Goal: Task Accomplishment & Management: Manage account settings

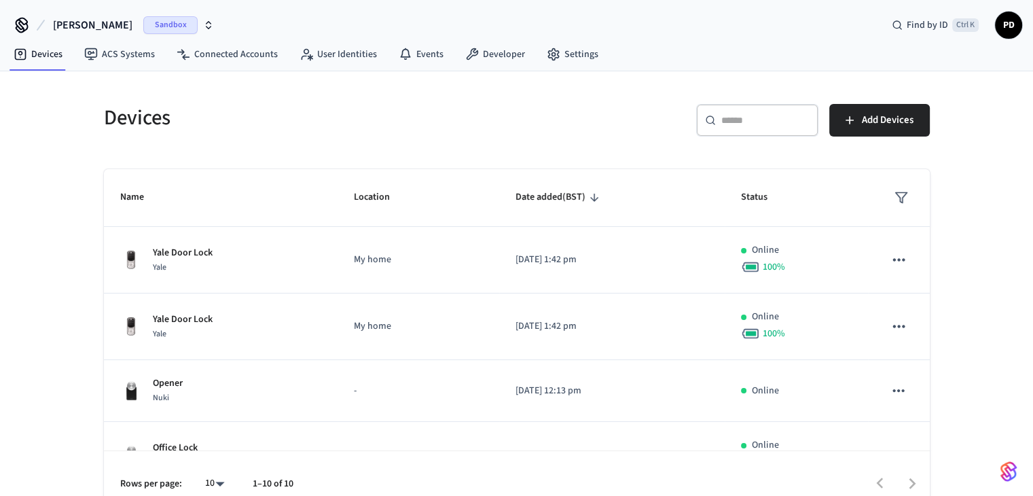
click at [203, 28] on icon "button" at bounding box center [208, 25] width 11 height 11
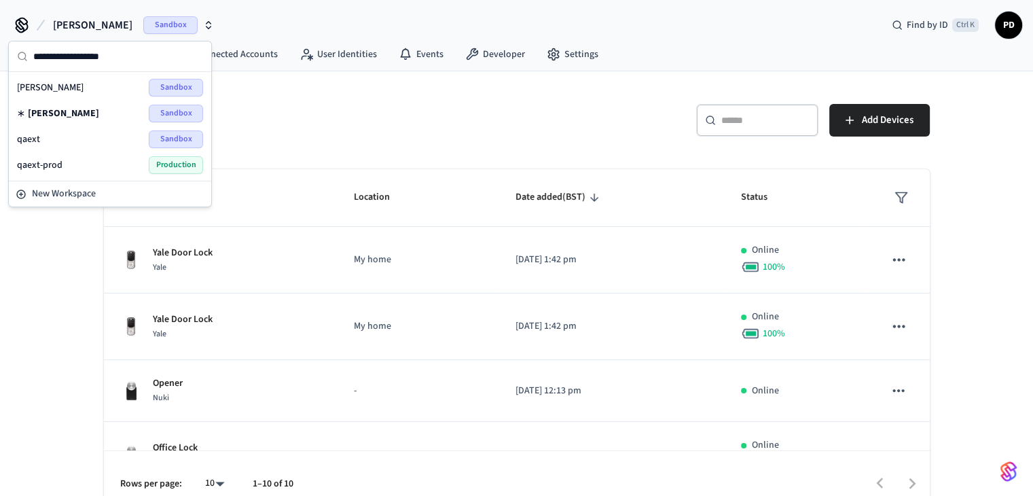
click at [120, 162] on div "qaext-prod Production" at bounding box center [110, 165] width 186 height 18
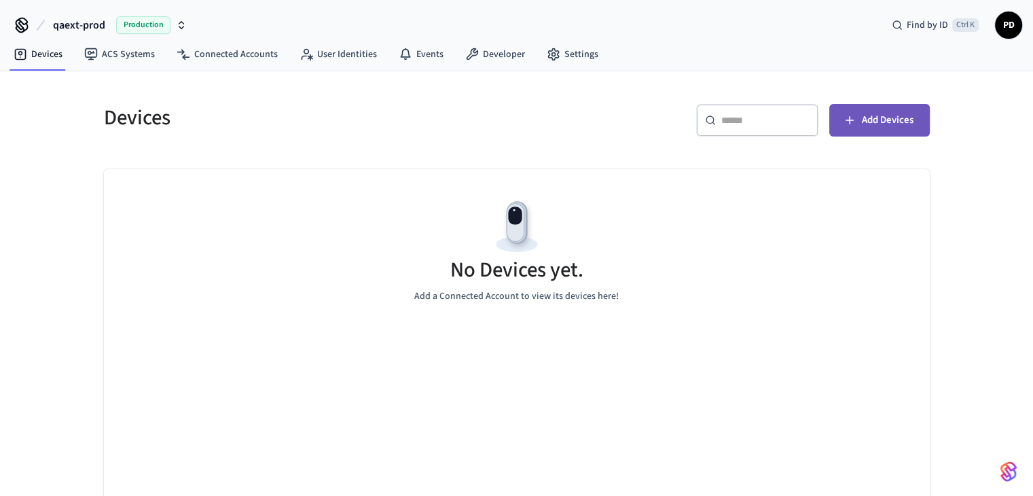
click at [888, 122] on span "Add Devices" at bounding box center [888, 120] width 52 height 18
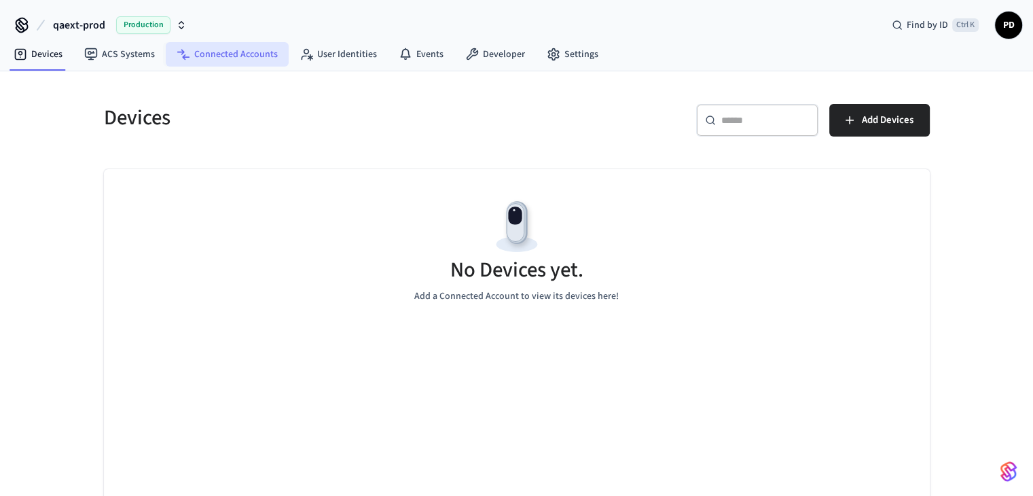
click at [187, 60] on link "Connected Accounts" at bounding box center [227, 54] width 123 height 24
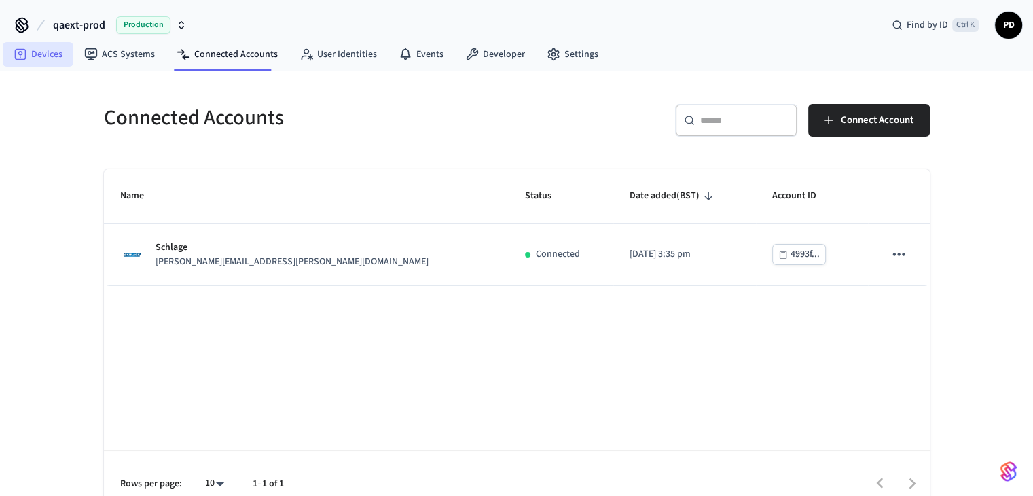
click at [41, 57] on link "Devices" at bounding box center [38, 54] width 71 height 24
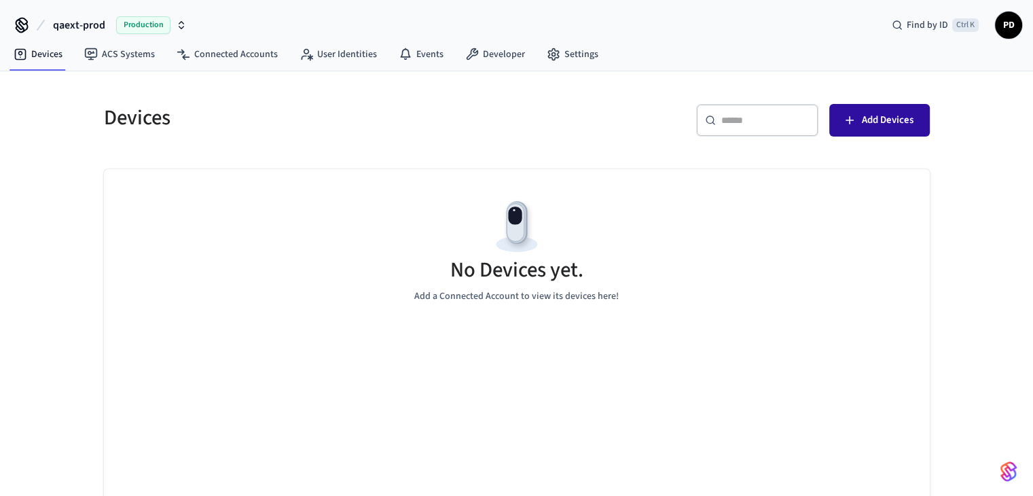
click at [884, 118] on span "Add Devices" at bounding box center [888, 120] width 52 height 18
click at [147, 58] on link "ACS Systems" at bounding box center [119, 54] width 92 height 24
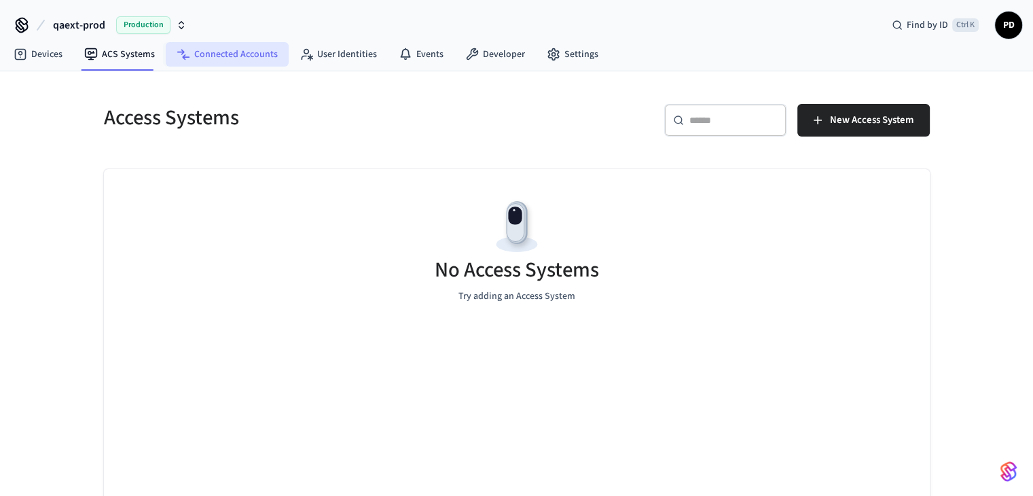
click at [200, 60] on link "Connected Accounts" at bounding box center [227, 54] width 123 height 24
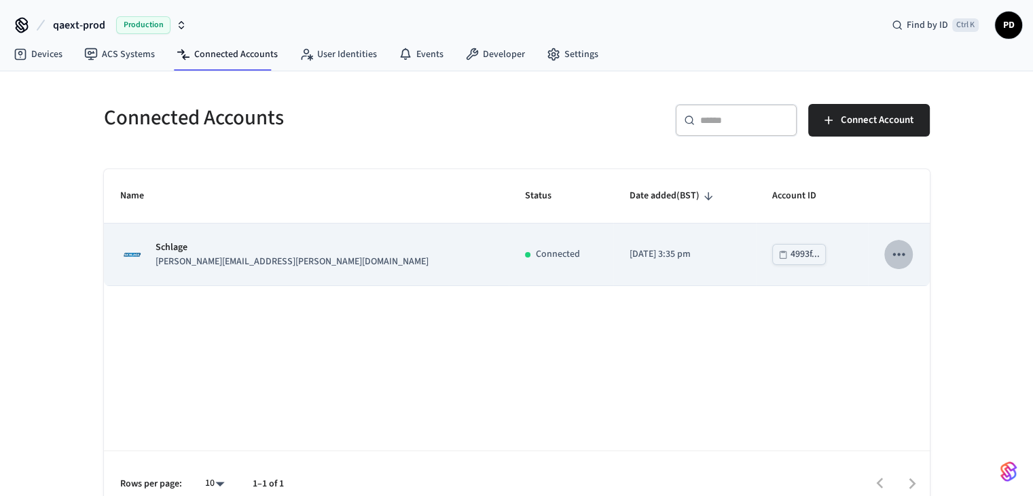
click at [902, 255] on icon "sticky table" at bounding box center [899, 254] width 12 height 3
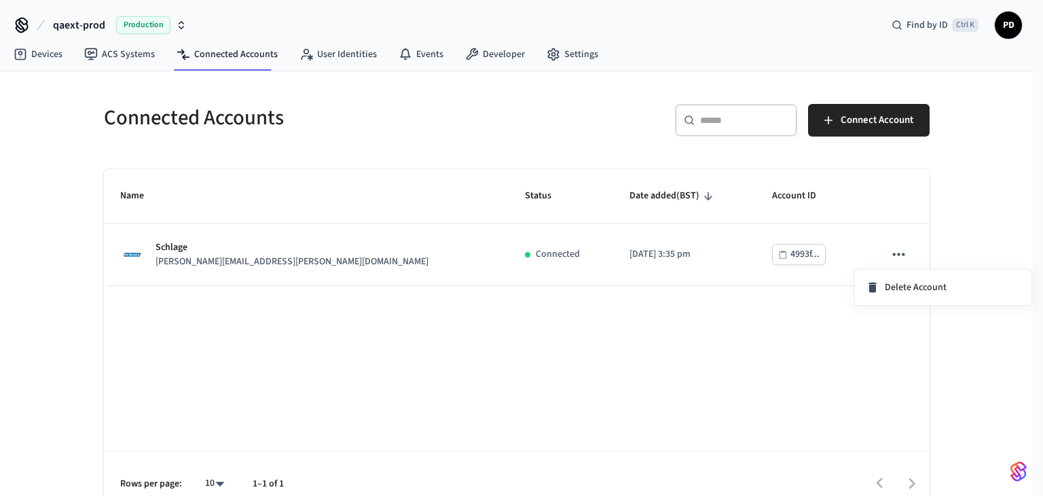
click at [900, 257] on div at bounding box center [521, 248] width 1043 height 496
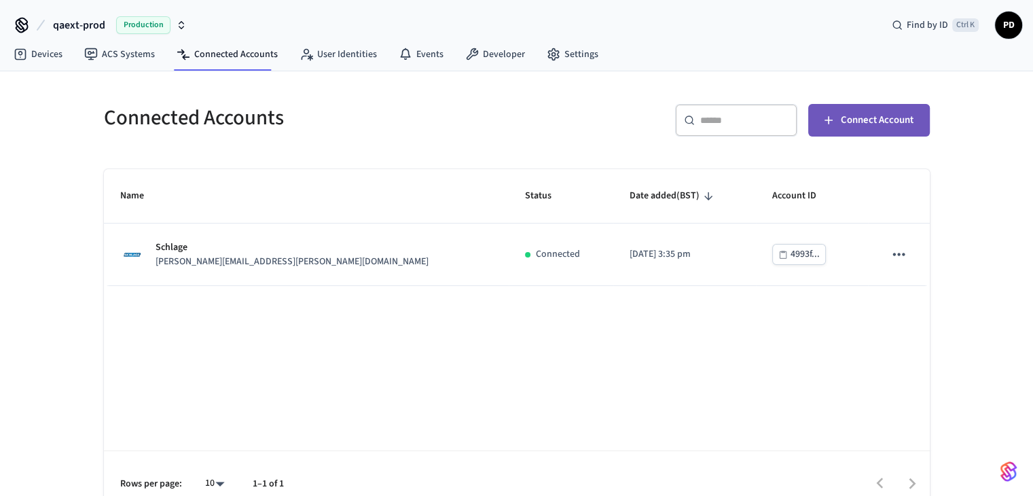
click at [865, 126] on span "Connect Account" at bounding box center [877, 120] width 73 height 18
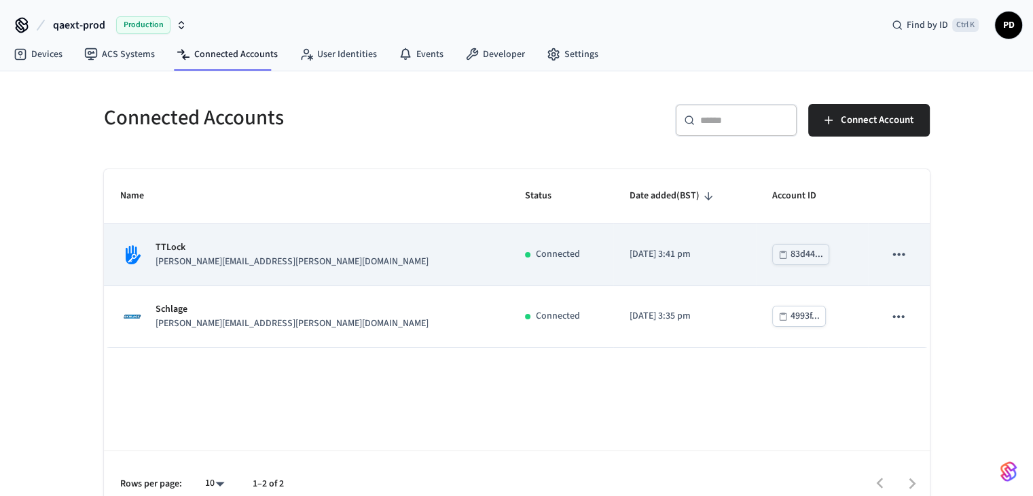
click at [905, 252] on icon "sticky table" at bounding box center [899, 254] width 18 height 18
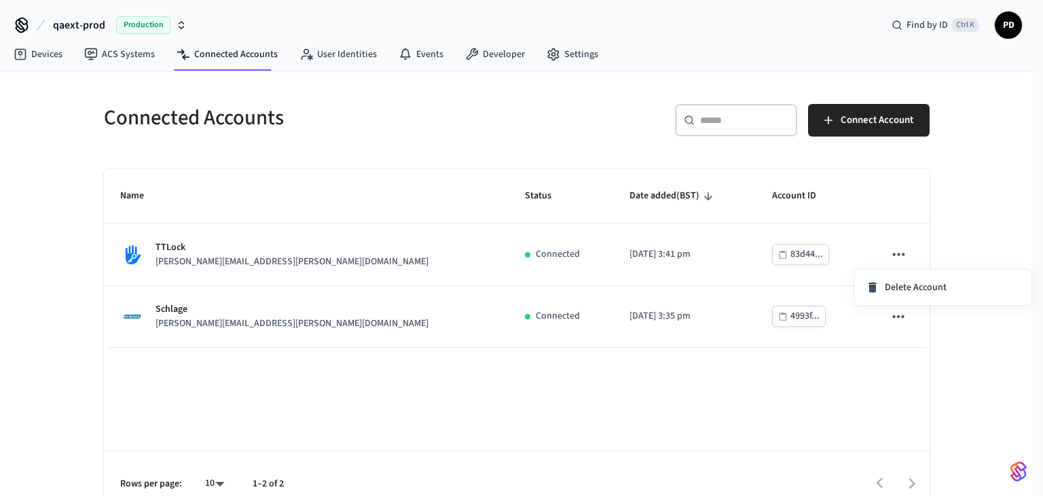
click at [905, 253] on div at bounding box center [521, 248] width 1043 height 496
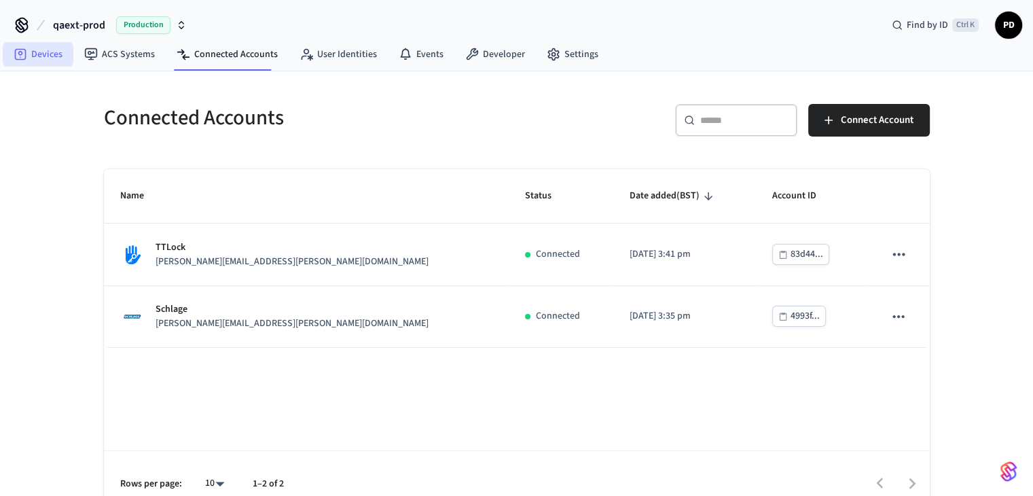
click at [35, 53] on link "Devices" at bounding box center [38, 54] width 71 height 24
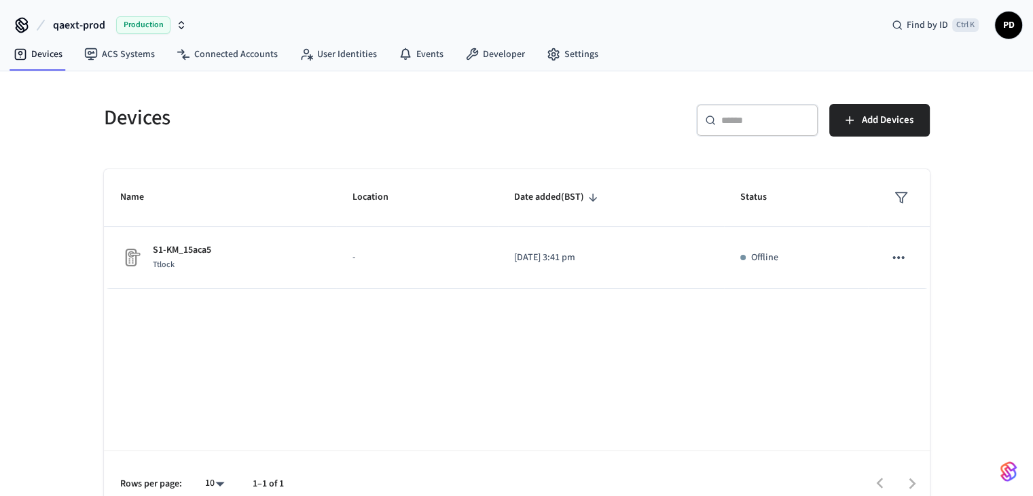
click at [969, 289] on div "Devices ​ ​ Add Devices Name Location Date added (BST) Status S1-KM_15aca5 Ttlo…" at bounding box center [516, 293] width 1033 height 445
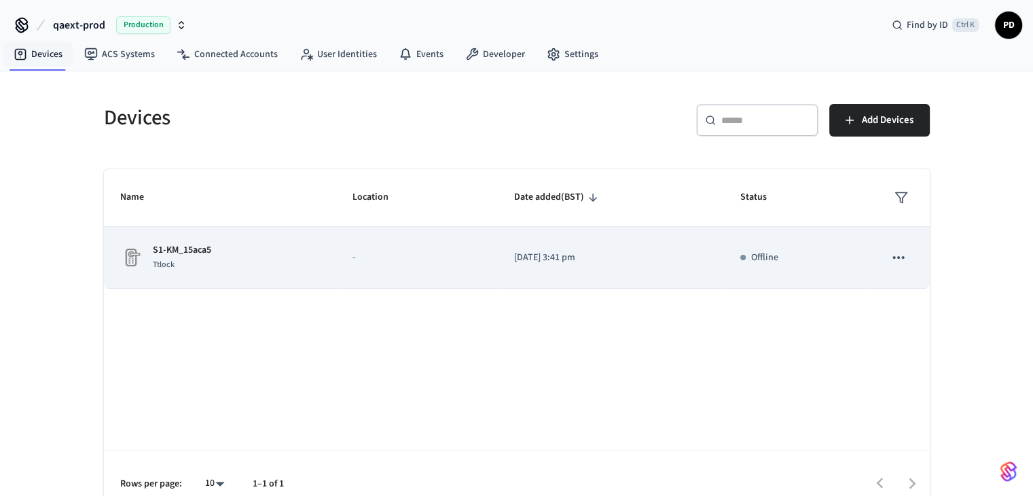
click at [903, 259] on icon "sticky table" at bounding box center [899, 258] width 18 height 18
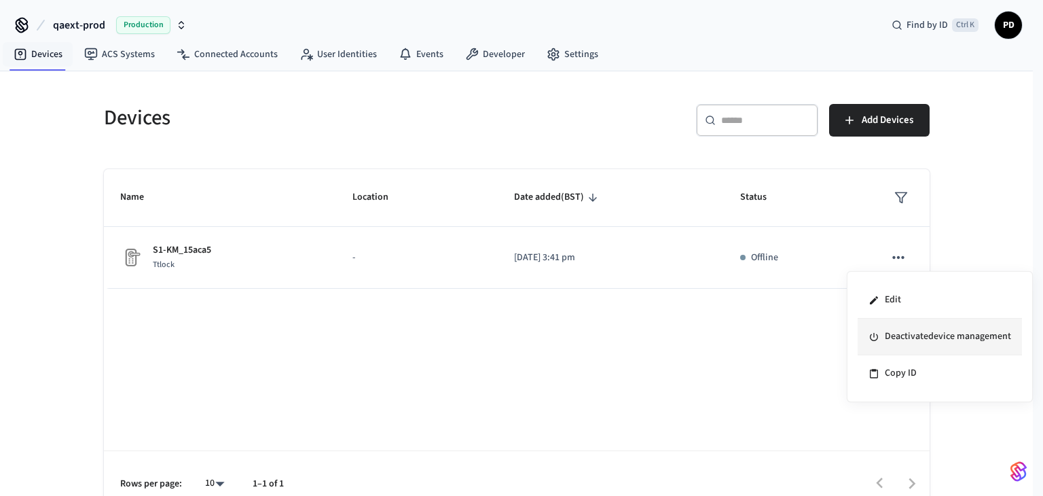
click at [899, 344] on li "Deactivate device management" at bounding box center [940, 337] width 164 height 37
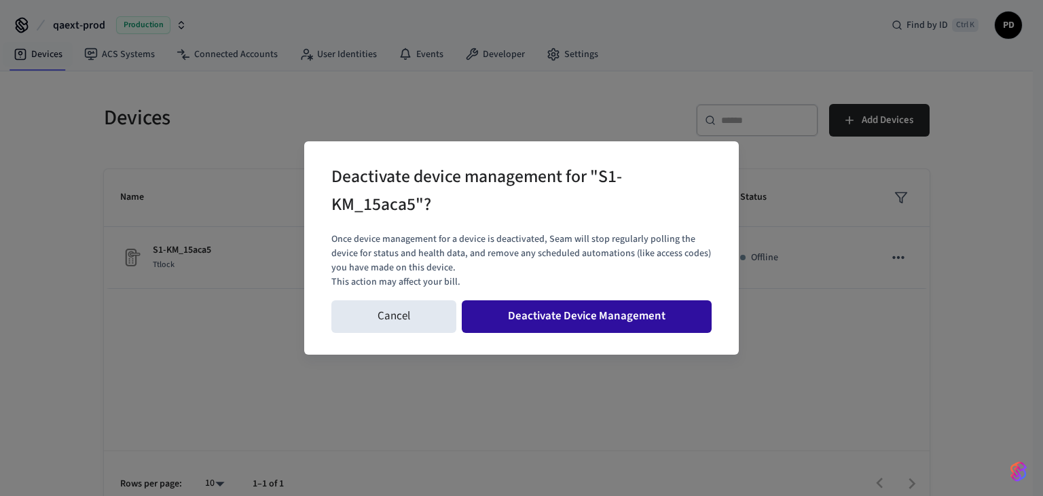
click at [625, 316] on button "Deactivate Device Management" at bounding box center [587, 316] width 250 height 33
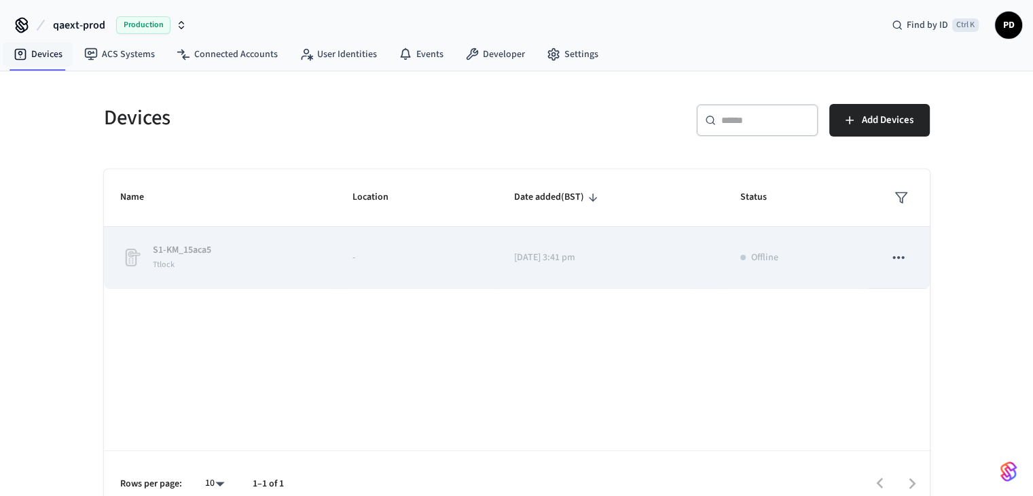
click at [894, 259] on icon "sticky table" at bounding box center [899, 258] width 18 height 18
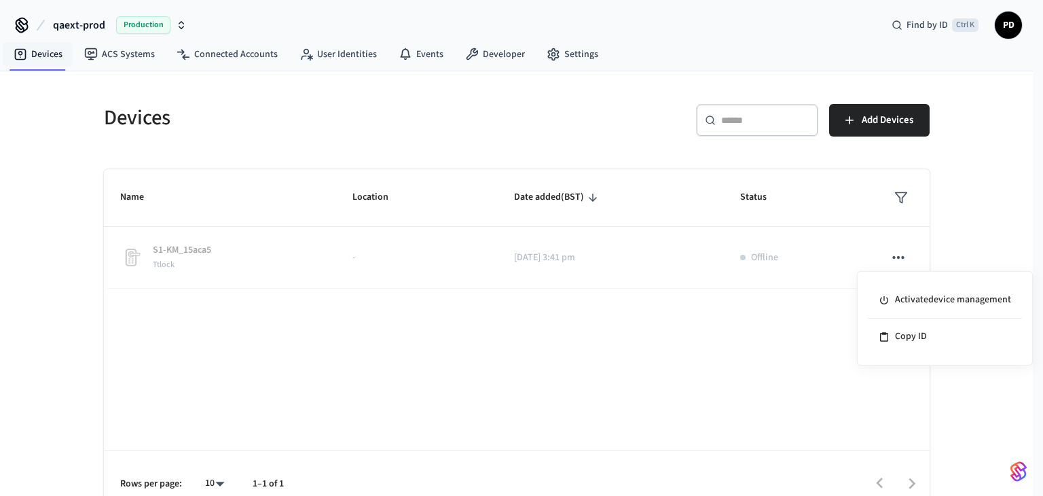
click at [990, 203] on div at bounding box center [521, 248] width 1043 height 496
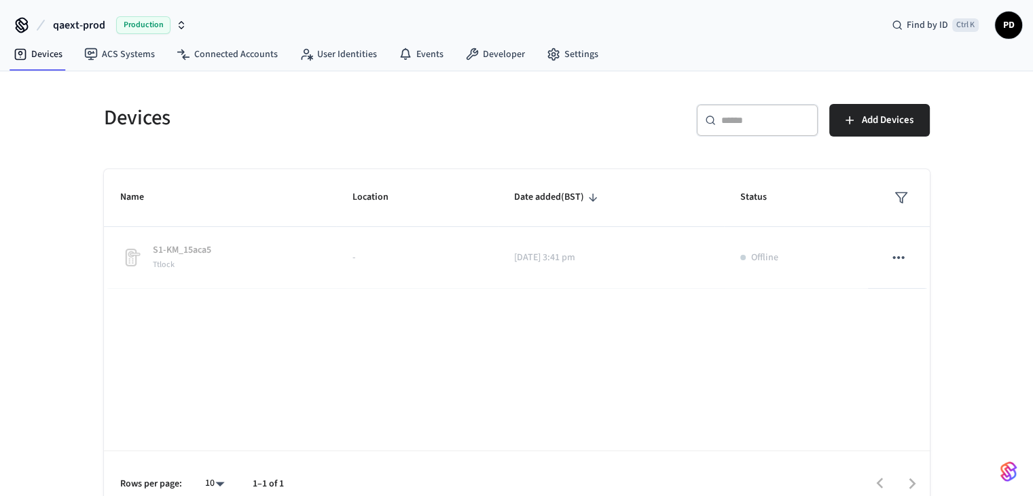
click at [22, 201] on div "Devices ​ ​ Add Devices Name Location Date added (BST) Status S1-KM_15aca5 Ttlo…" at bounding box center [516, 293] width 1033 height 445
click at [69, 25] on span "qaext-prod" at bounding box center [79, 25] width 52 height 16
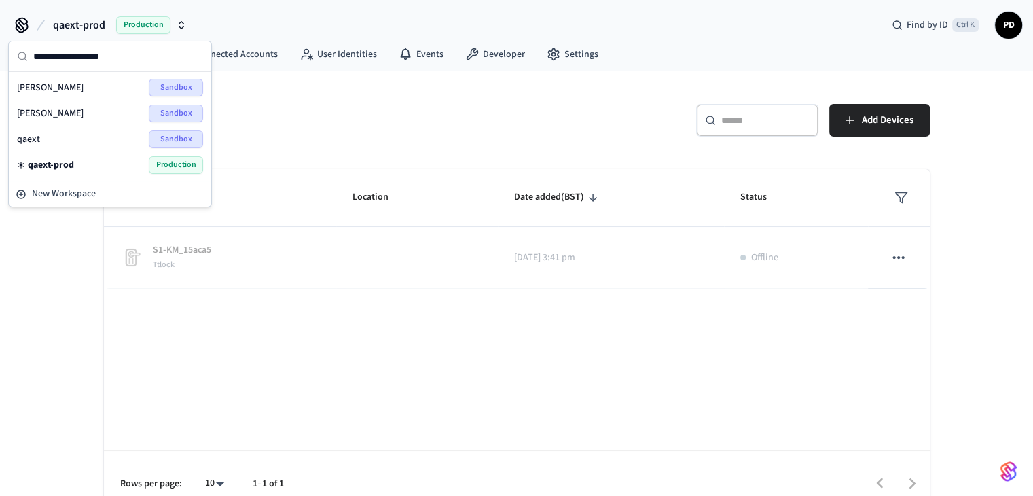
click at [69, 25] on span "qaext-prod" at bounding box center [79, 25] width 52 height 16
click at [361, 149] on div "Devices ​ ​ Add Devices Name Location Date added (BST) Status S1-KM_15aca5 Ttlo…" at bounding box center [517, 302] width 848 height 429
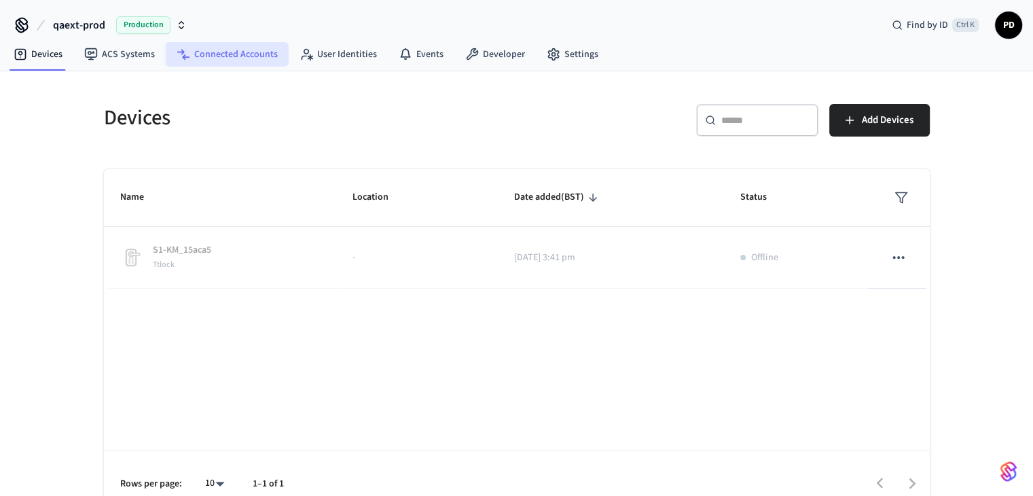
click at [217, 54] on link "Connected Accounts" at bounding box center [227, 54] width 123 height 24
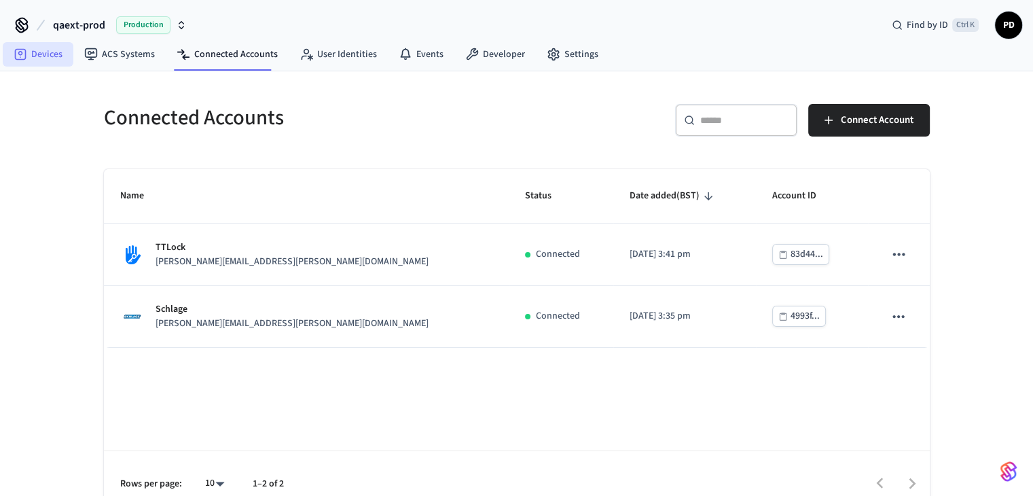
click at [48, 58] on link "Devices" at bounding box center [38, 54] width 71 height 24
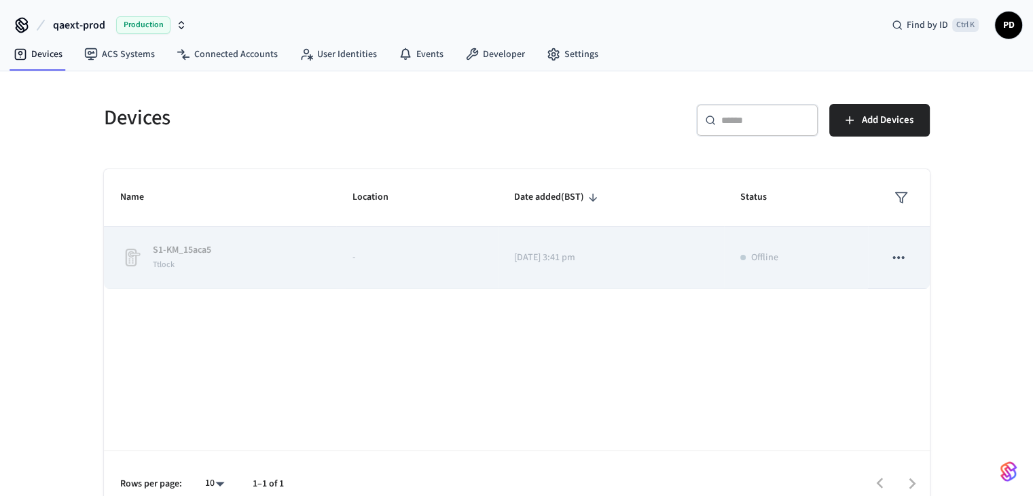
click at [897, 251] on icon "sticky table" at bounding box center [899, 258] width 18 height 18
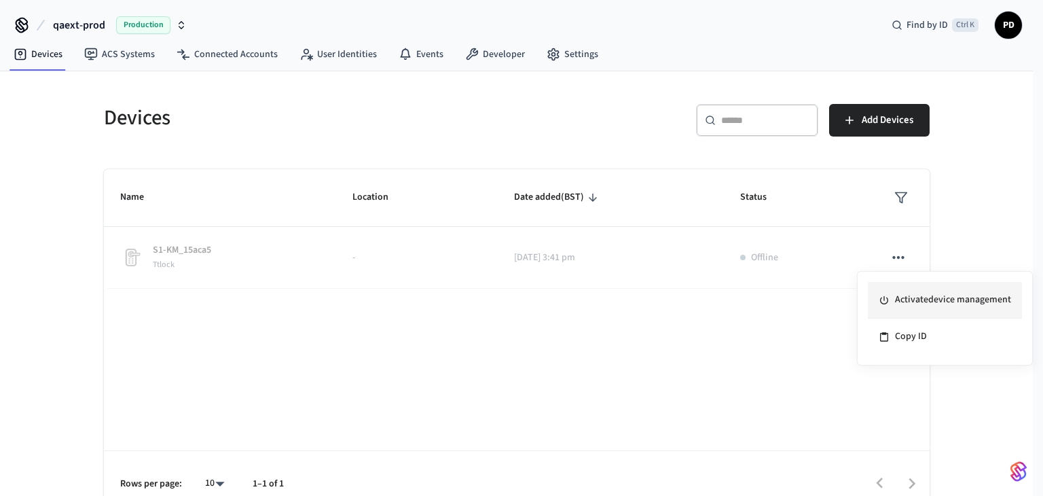
click at [888, 295] on icon at bounding box center [884, 300] width 11 height 11
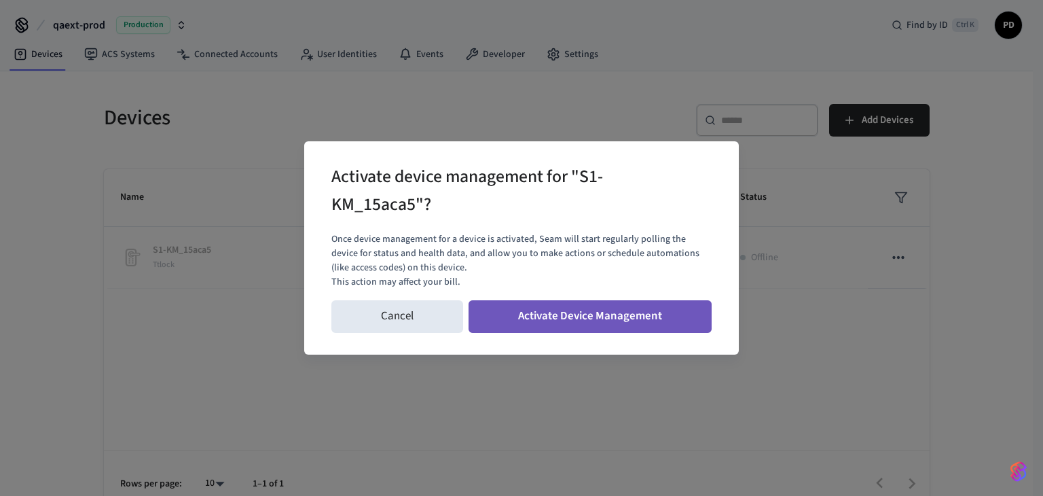
click at [604, 321] on button "Activate Device Management" at bounding box center [590, 316] width 243 height 33
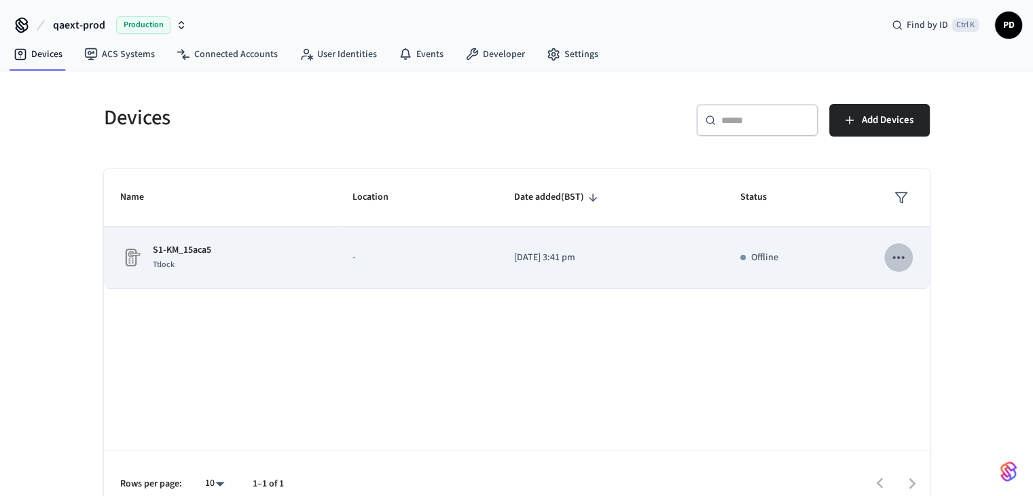
click at [907, 259] on icon "sticky table" at bounding box center [899, 258] width 18 height 18
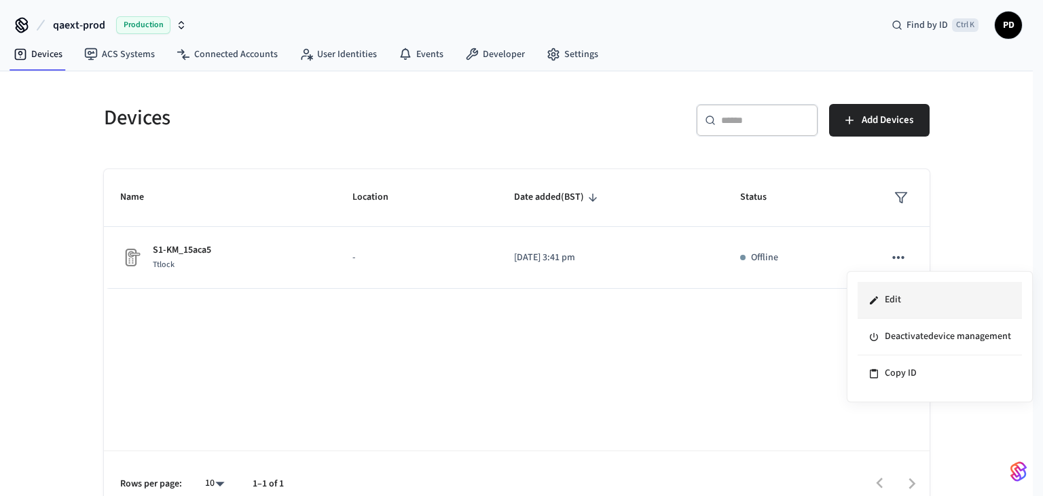
click at [893, 300] on li "Edit" at bounding box center [940, 300] width 164 height 37
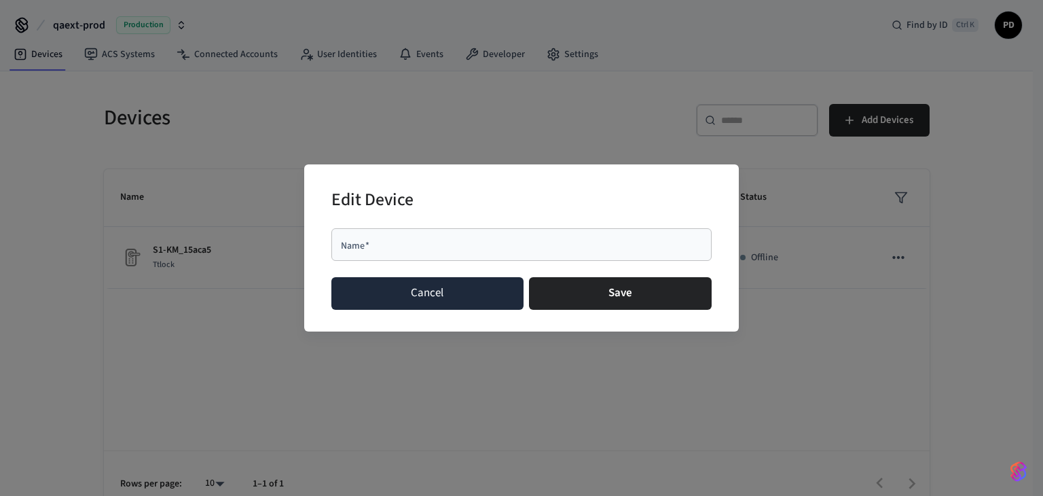
click at [473, 294] on button "Cancel" at bounding box center [427, 293] width 192 height 33
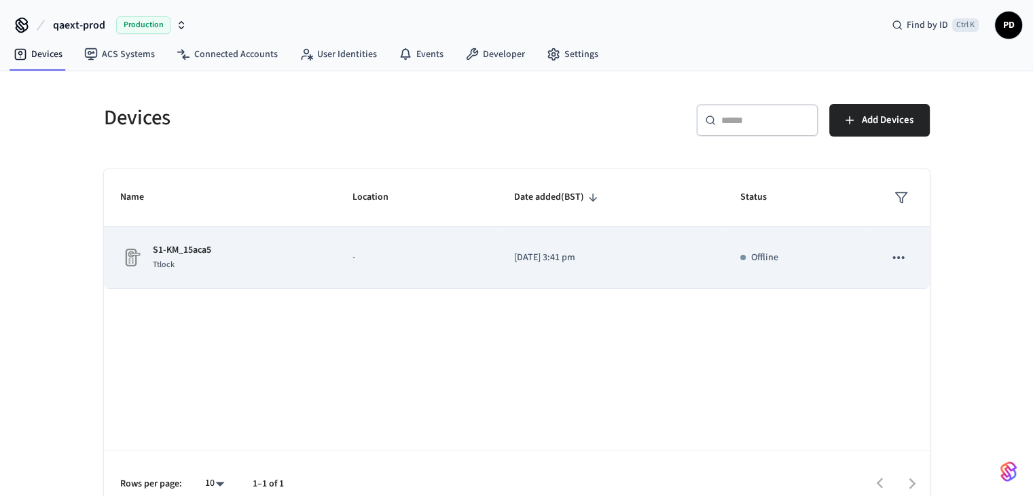
click at [890, 254] on icon "sticky table" at bounding box center [899, 258] width 18 height 18
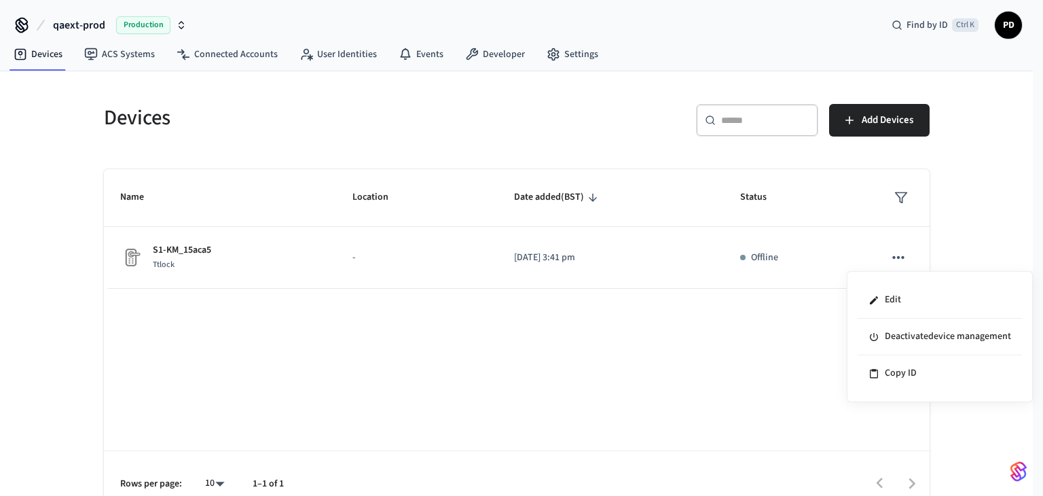
click at [755, 249] on div at bounding box center [521, 248] width 1043 height 496
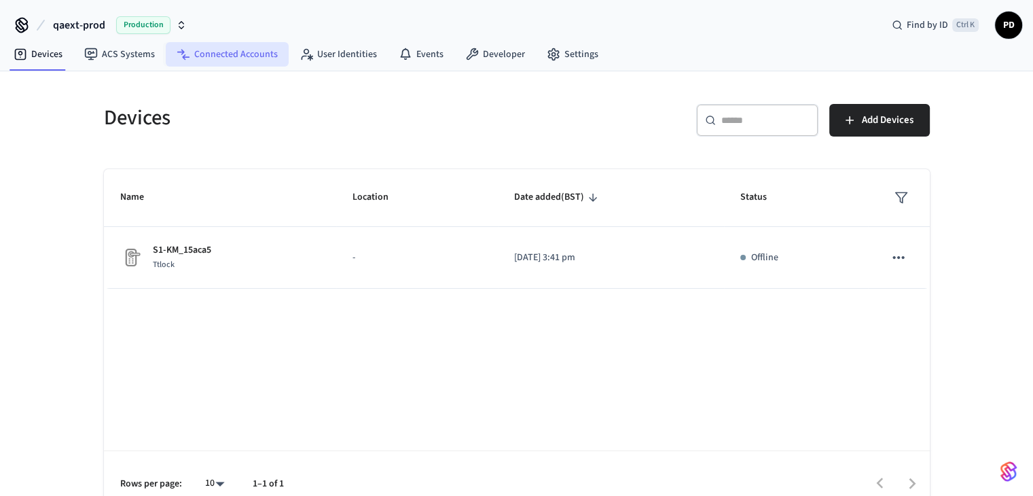
click at [266, 58] on link "Connected Accounts" at bounding box center [227, 54] width 123 height 24
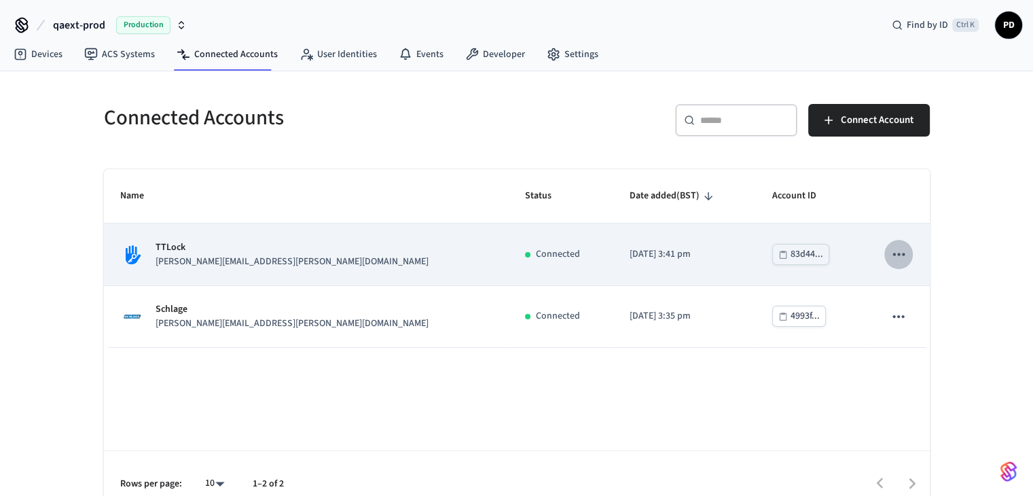
click at [911, 256] on button "sticky table" at bounding box center [898, 254] width 29 height 29
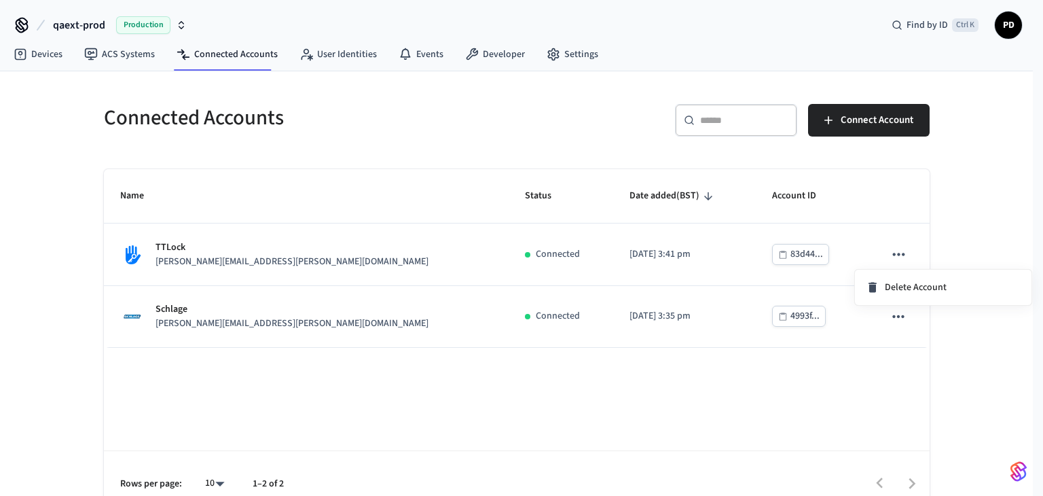
click at [571, 256] on div at bounding box center [521, 248] width 1043 height 496
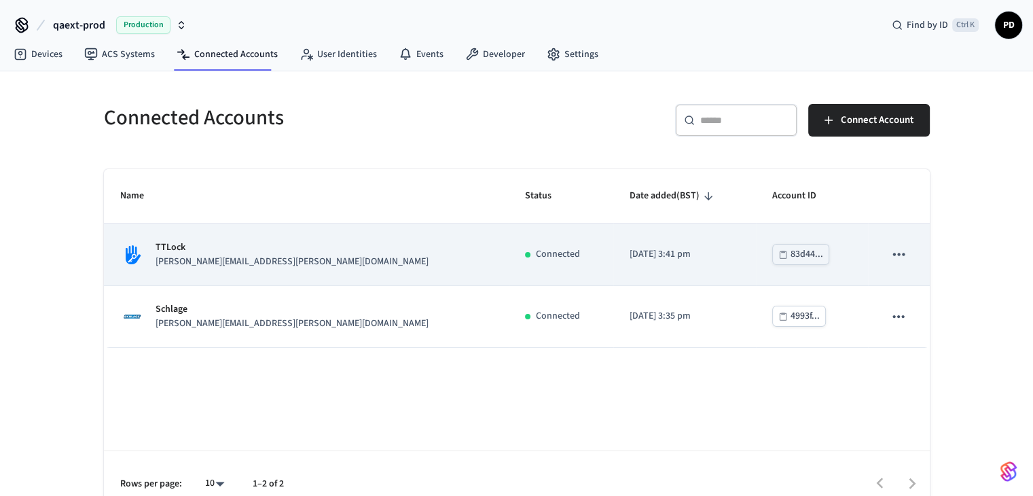
drag, startPoint x: 581, startPoint y: 256, endPoint x: 651, endPoint y: 256, distance: 69.9
click at [630, 256] on p "[DATE] 3:41 pm" at bounding box center [685, 254] width 110 height 14
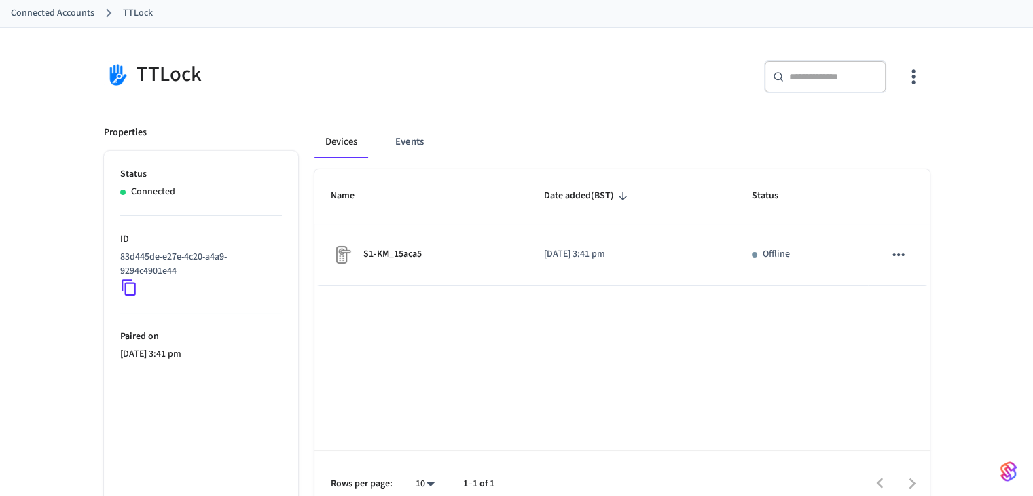
scroll to position [92, 0]
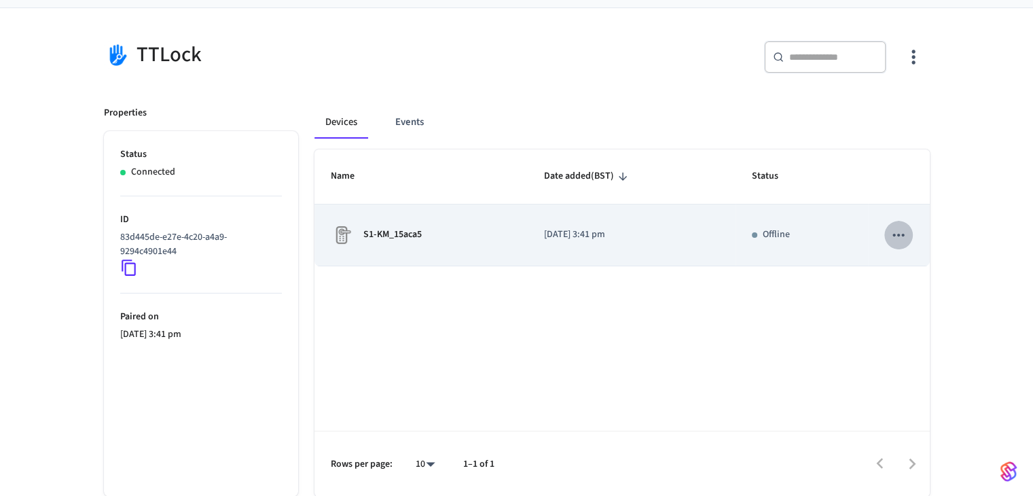
click at [899, 230] on icon "sticky table" at bounding box center [899, 235] width 18 height 18
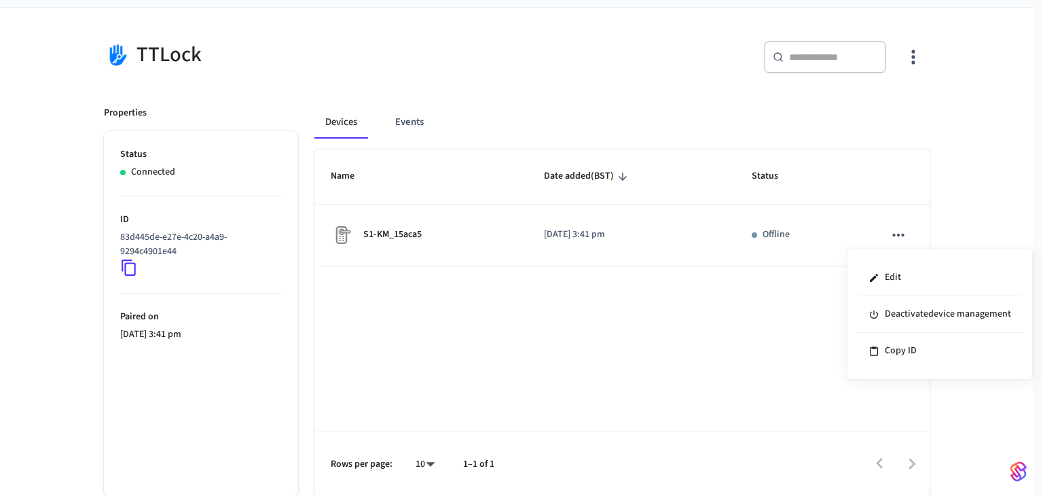
drag, startPoint x: 1019, startPoint y: 240, endPoint x: 981, endPoint y: 253, distance: 41.0
click at [1019, 240] on div at bounding box center [521, 248] width 1043 height 496
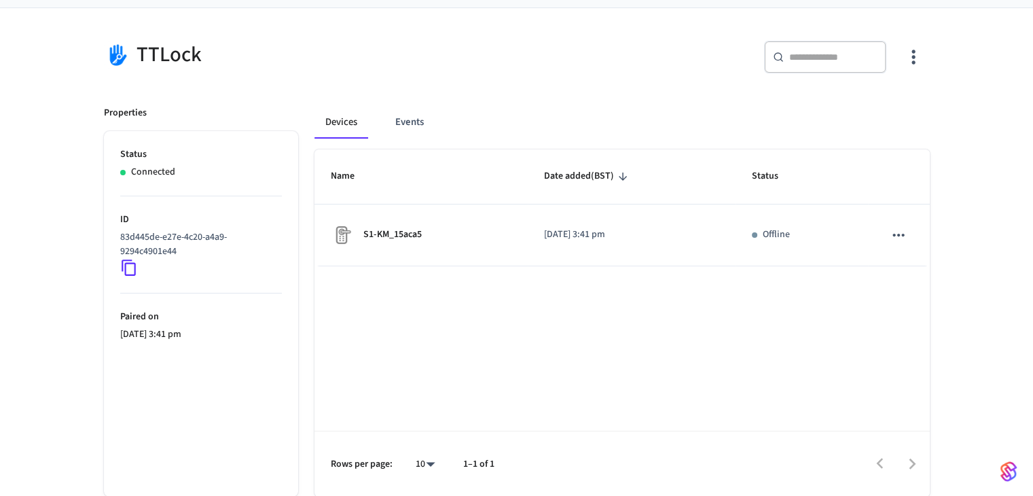
drag, startPoint x: 967, startPoint y: 347, endPoint x: 950, endPoint y: 326, distance: 27.0
click at [967, 347] on div "TTLock ​ ​ Properties Status Connected ID 83d445de-e27e-4c20-a4a9-9294c4901e44 …" at bounding box center [516, 252] width 1033 height 488
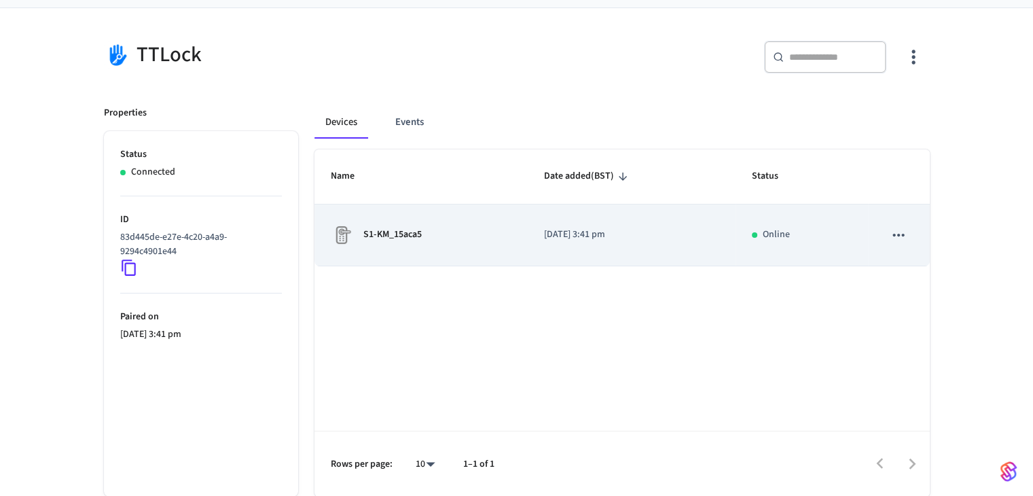
click at [896, 233] on icon "sticky table" at bounding box center [899, 235] width 18 height 18
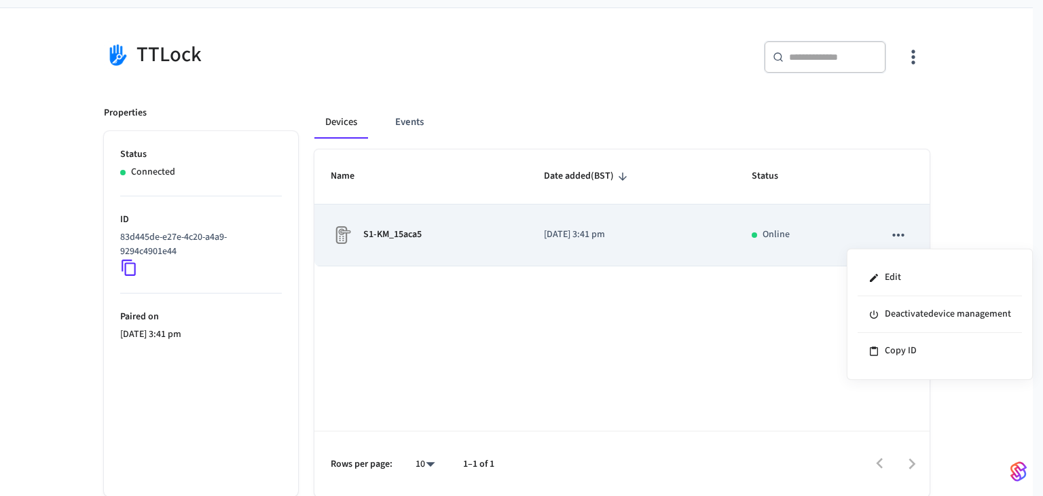
click at [896, 233] on div at bounding box center [521, 248] width 1043 height 496
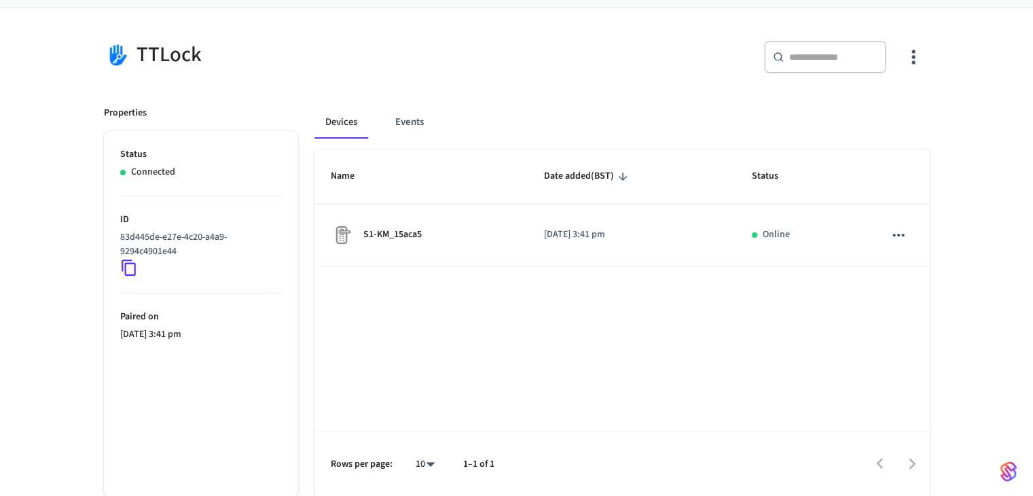
click at [604, 329] on div "Name Date added (BST) Status S1-KM_15aca5 [DATE] 3:41 pm Online Rows per page: …" at bounding box center [621, 322] width 615 height 347
click at [130, 38] on div "TTLock" at bounding box center [298, 54] width 421 height 60
click at [132, 104] on div "Properties Status Connected ID 83d445de-e27e-4c20-a4a9-9294c4901e44 Paired on […" at bounding box center [193, 293] width 211 height 407
click at [111, 60] on img at bounding box center [117, 55] width 27 height 28
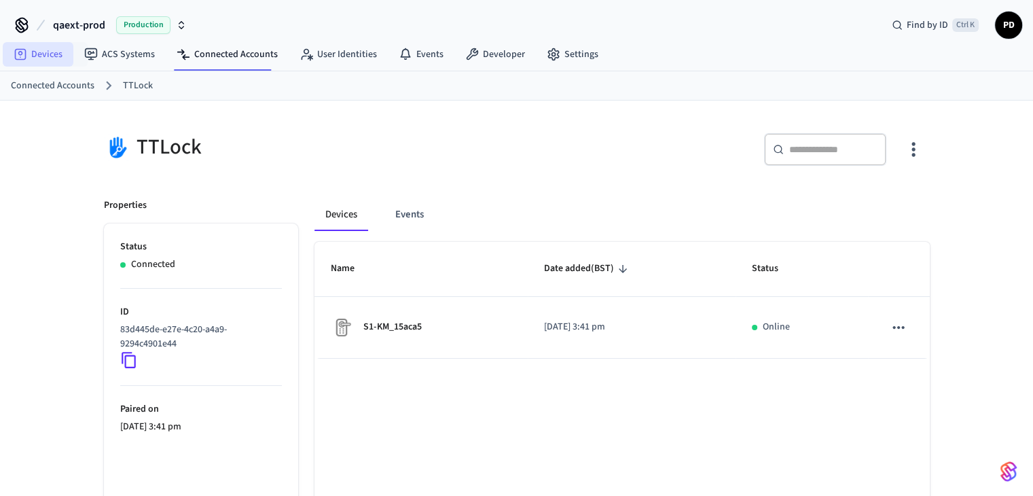
click at [65, 58] on link "Devices" at bounding box center [38, 54] width 71 height 24
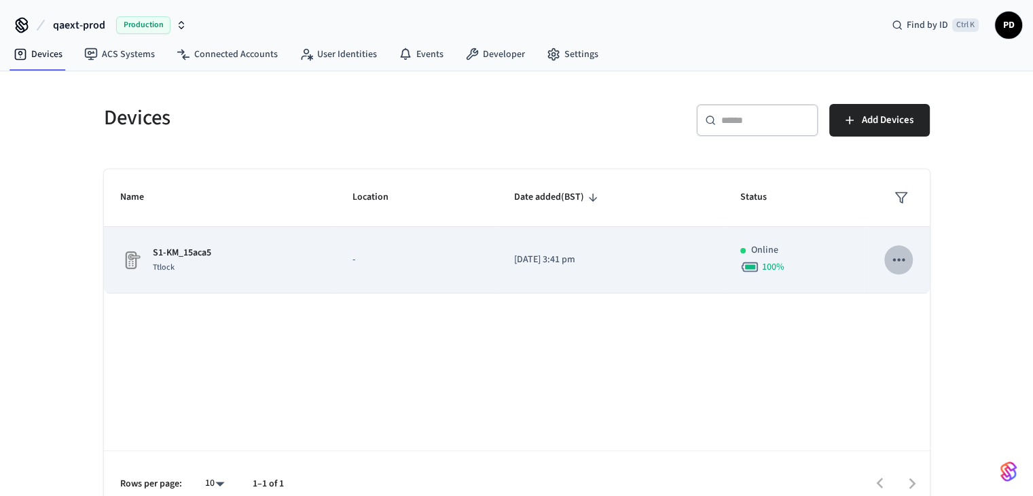
click at [899, 264] on icon "sticky table" at bounding box center [899, 260] width 18 height 18
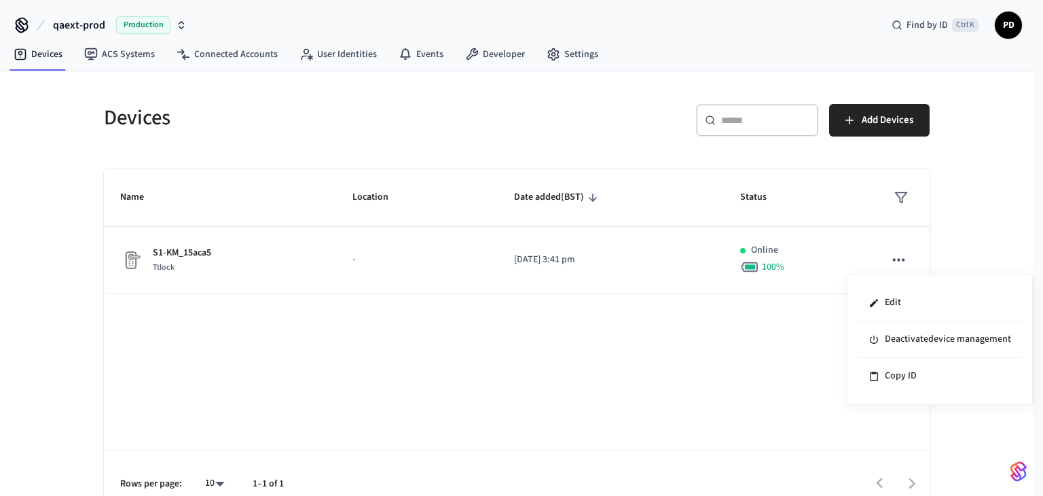
click at [619, 401] on div at bounding box center [521, 248] width 1043 height 496
